Goal: Information Seeking & Learning: Learn about a topic

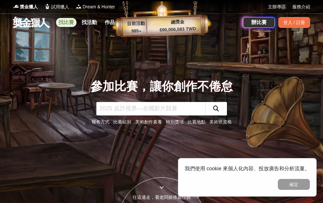
click at [68, 24] on link "找比賽" at bounding box center [66, 22] width 20 height 9
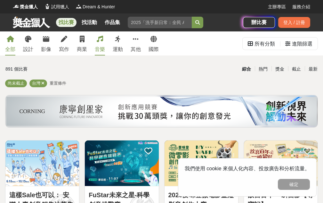
click at [101, 47] on div "音樂" at bounding box center [100, 49] width 10 height 8
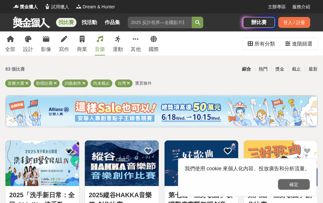
click at [292, 184] on button "確定" at bounding box center [294, 184] width 32 height 11
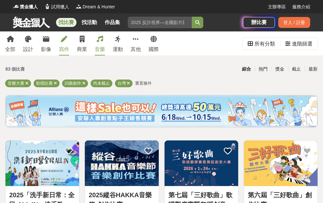
click at [64, 46] on div "寫作" at bounding box center [64, 49] width 10 height 8
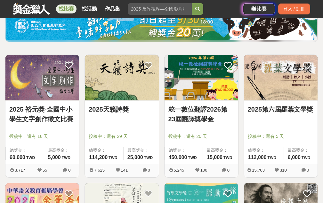
scroll to position [96, 0]
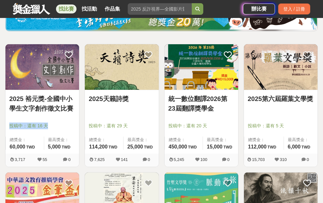
drag, startPoint x: 50, startPoint y: 126, endPoint x: 7, endPoint y: 129, distance: 42.7
click at [7, 129] on div "2025 裕元獎-全國中小學生文字創作徵文比賽 投稿中：還有 16 天 總獎金： 60,000 60,000 TWD 最高獎金： 5,000 TWD" at bounding box center [42, 121] width 74 height 63
click at [49, 129] on div "投稿中：還有 16 天" at bounding box center [42, 128] width 66 height 12
drag, startPoint x: 134, startPoint y: 126, endPoint x: 89, endPoint y: 129, distance: 45.0
click at [89, 129] on div "投稿中：還有 29 天" at bounding box center [122, 128] width 66 height 12
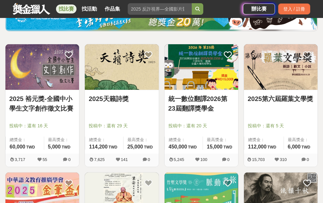
click at [211, 123] on span "投稿中：還有 20 天" at bounding box center [201, 125] width 66 height 7
drag, startPoint x: 212, startPoint y: 125, endPoint x: 186, endPoint y: 128, distance: 26.1
click at [186, 128] on span "投稿中：還有 20 天" at bounding box center [201, 125] width 66 height 7
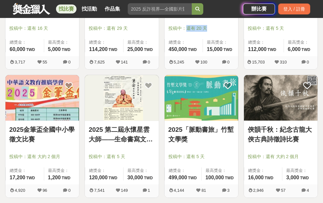
scroll to position [224, 0]
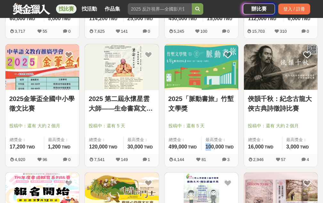
drag, startPoint x: 206, startPoint y: 146, endPoint x: 211, endPoint y: 146, distance: 5.4
click at [211, 146] on span "100,000" at bounding box center [215, 146] width 19 height 5
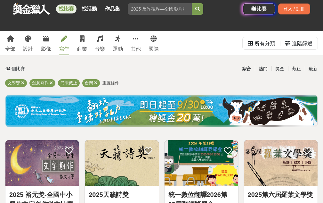
scroll to position [0, 0]
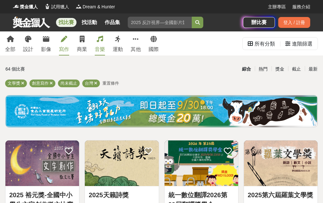
click at [102, 43] on link "音樂" at bounding box center [100, 43] width 10 height 24
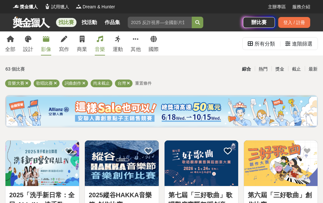
click at [49, 47] on div "影像" at bounding box center [46, 49] width 10 height 8
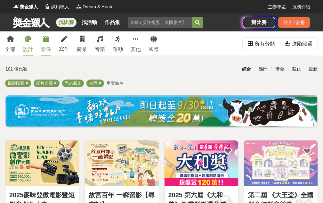
click at [26, 41] on icon at bounding box center [28, 39] width 6 height 6
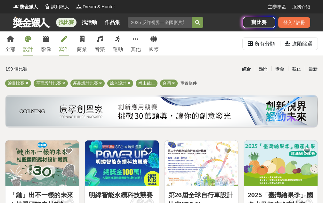
click at [67, 44] on link "寫作" at bounding box center [64, 43] width 10 height 24
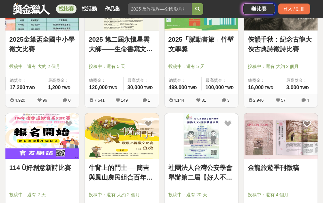
scroll to position [288, 0]
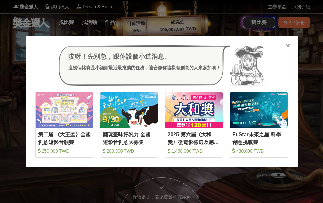
click at [288, 46] on icon at bounding box center [288, 45] width 5 height 6
